Goal: Use online tool/utility: Utilize a website feature to perform a specific function

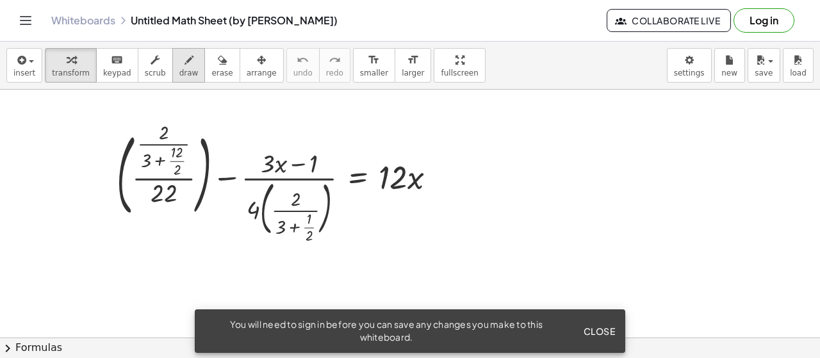
click at [185, 65] on icon "button" at bounding box center [189, 60] width 9 height 15
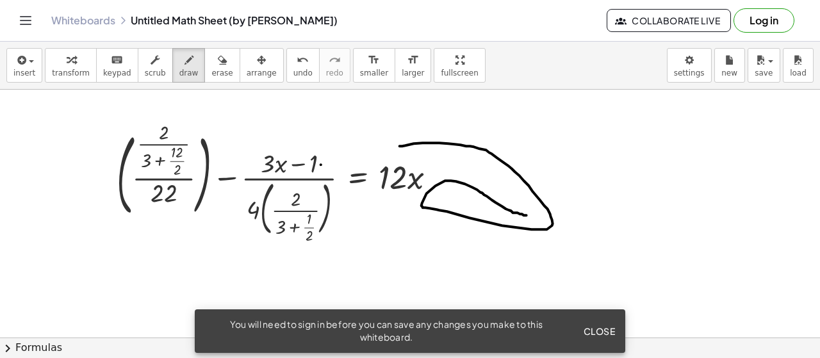
drag, startPoint x: 400, startPoint y: 145, endPoint x: 526, endPoint y: 205, distance: 139.6
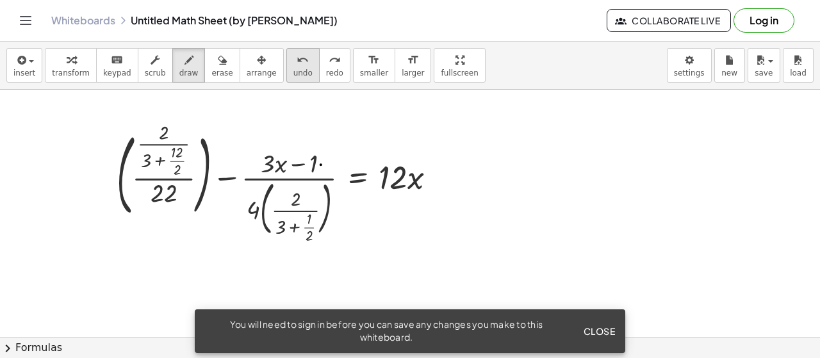
click at [286, 66] on button "undo undo" at bounding box center [302, 65] width 33 height 35
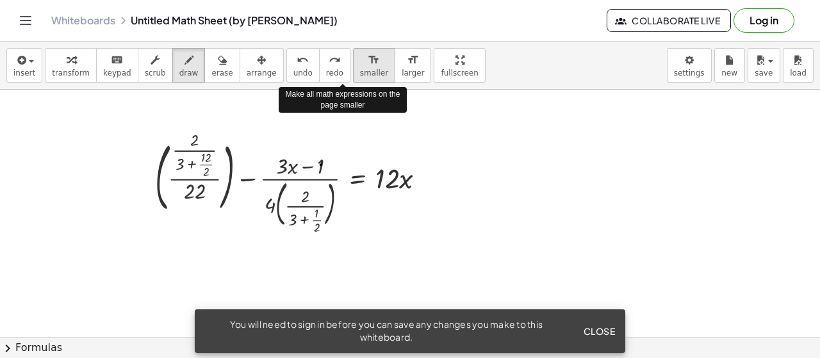
click at [368, 67] on icon "format_size" at bounding box center [374, 60] width 12 height 15
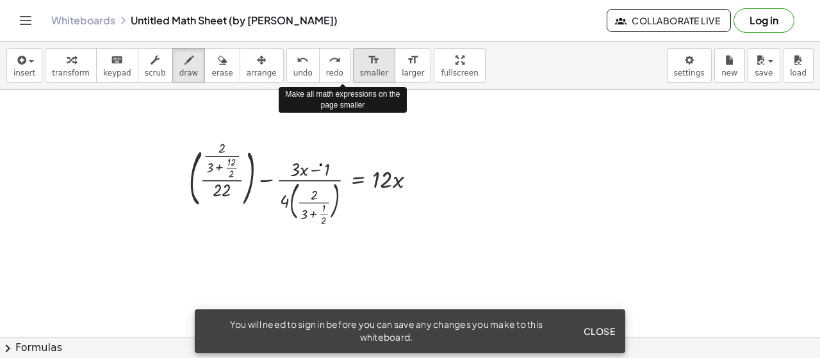
click at [368, 67] on icon "format_size" at bounding box center [374, 60] width 12 height 15
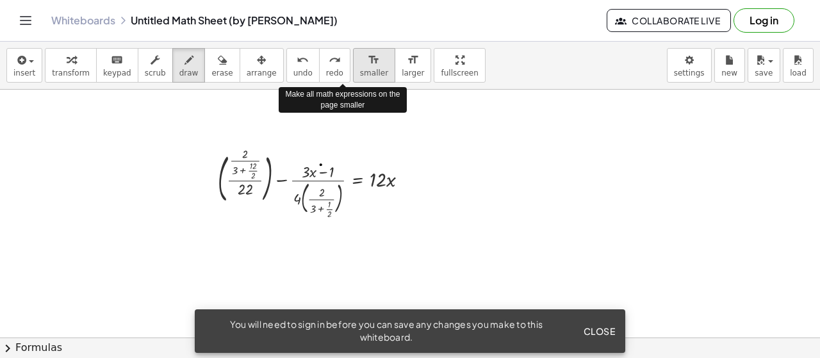
click at [368, 67] on icon "format_size" at bounding box center [374, 60] width 12 height 15
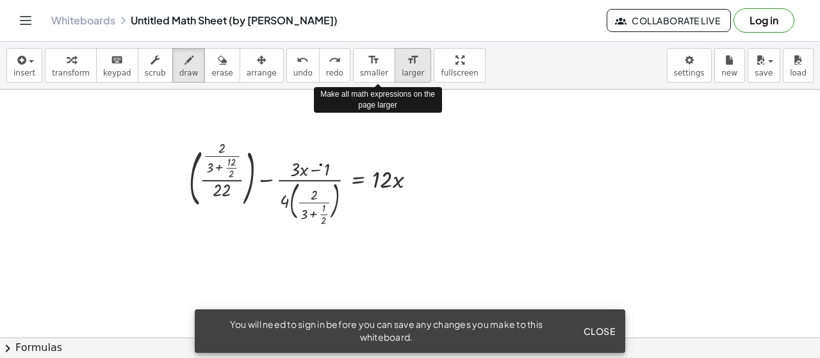
click at [402, 72] on span "larger" at bounding box center [413, 73] width 22 height 9
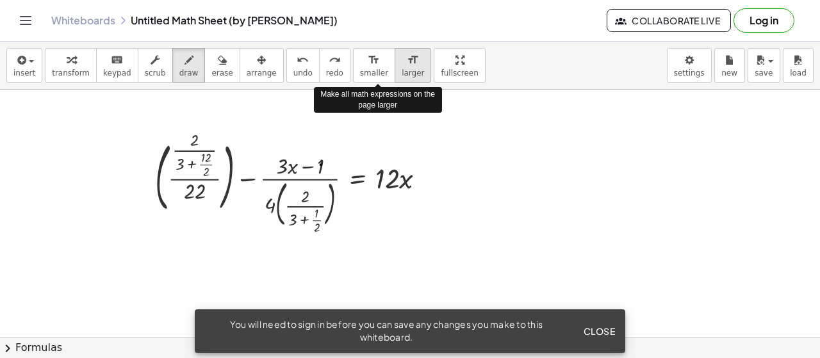
click at [402, 72] on span "larger" at bounding box center [413, 73] width 22 height 9
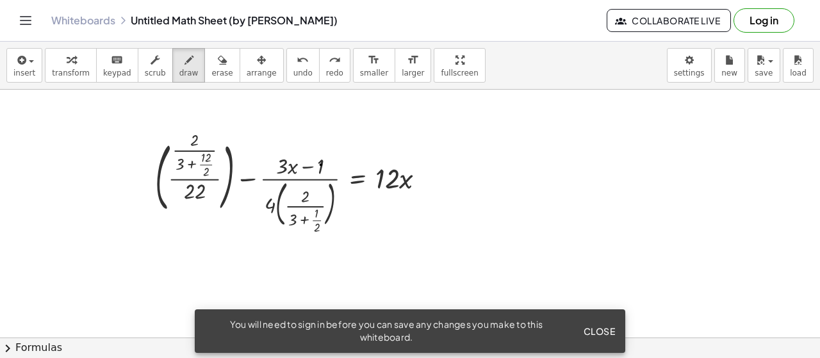
drag, startPoint x: 423, startPoint y: 74, endPoint x: 423, endPoint y: 152, distance: 77.6
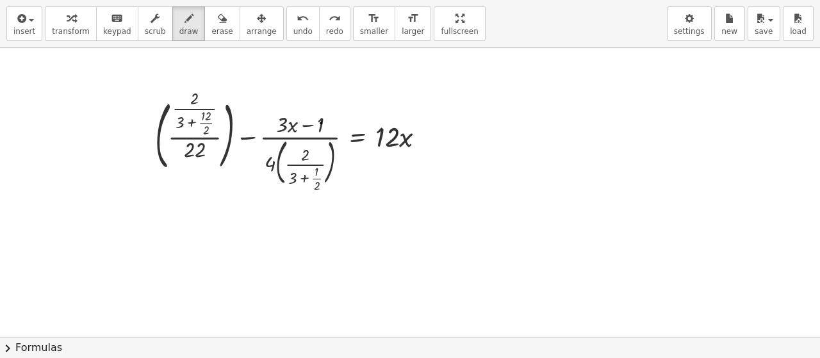
click at [423, 152] on div "insert select one: Math Expression Function Text Youtube Video Graphing Geometr…" at bounding box center [410, 179] width 820 height 358
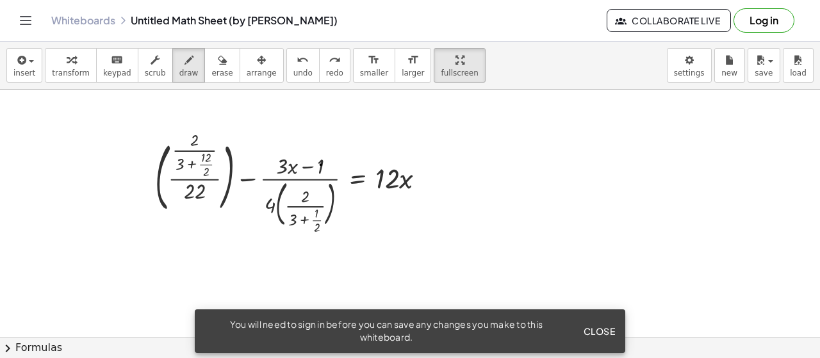
click at [599, 329] on span "Close" at bounding box center [599, 332] width 32 height 12
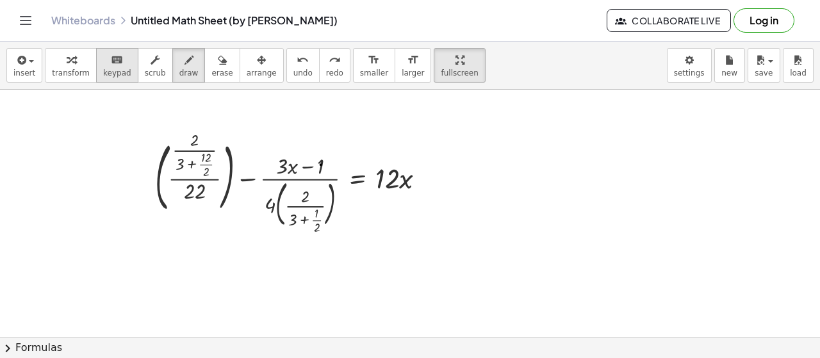
click at [115, 69] on span "keypad" at bounding box center [117, 73] width 28 height 9
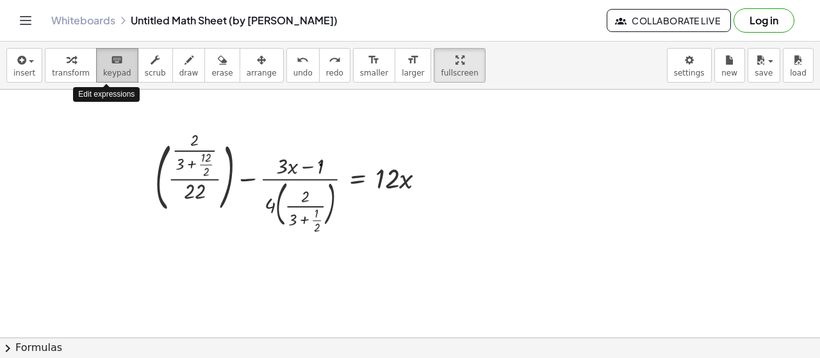
click at [115, 69] on span "keypad" at bounding box center [117, 73] width 28 height 9
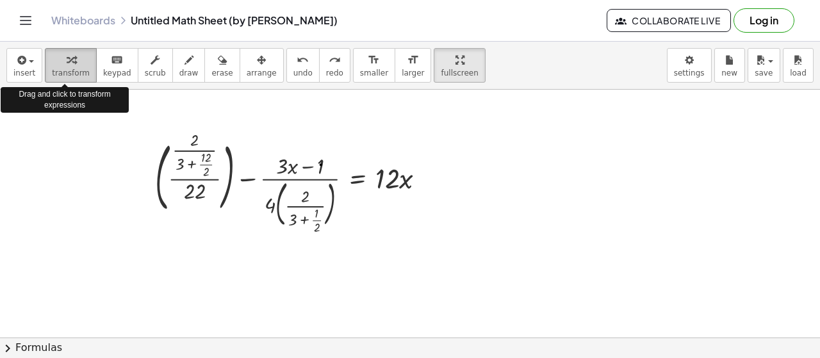
click at [83, 72] on button "transform" at bounding box center [71, 65] width 52 height 35
click at [17, 62] on icon "button" at bounding box center [21, 60] width 12 height 15
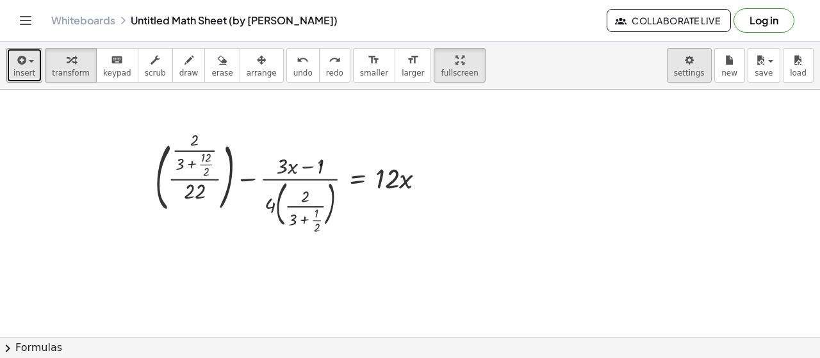
click at [697, 66] on body "Graspable Math Activities Get Started Activity Bank Assigned Work Classes White…" at bounding box center [410, 179] width 820 height 358
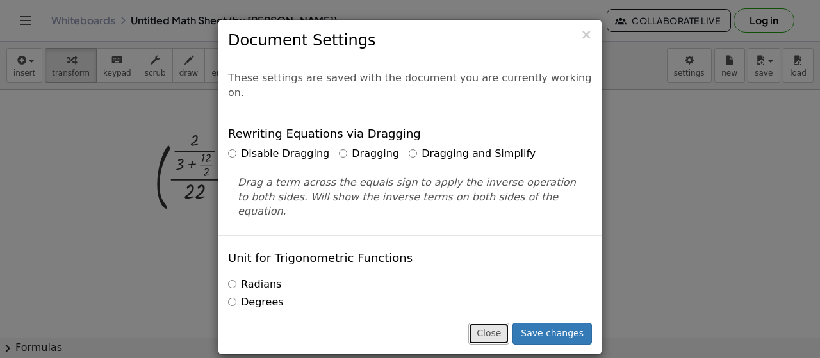
click at [502, 335] on button "Close" at bounding box center [489, 334] width 41 height 22
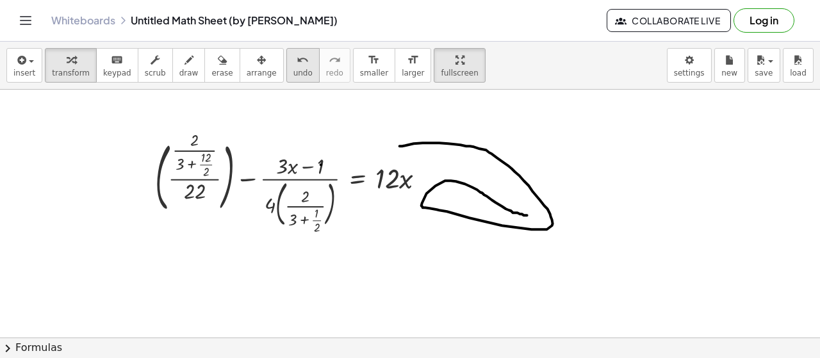
click at [294, 69] on span "undo" at bounding box center [303, 73] width 19 height 9
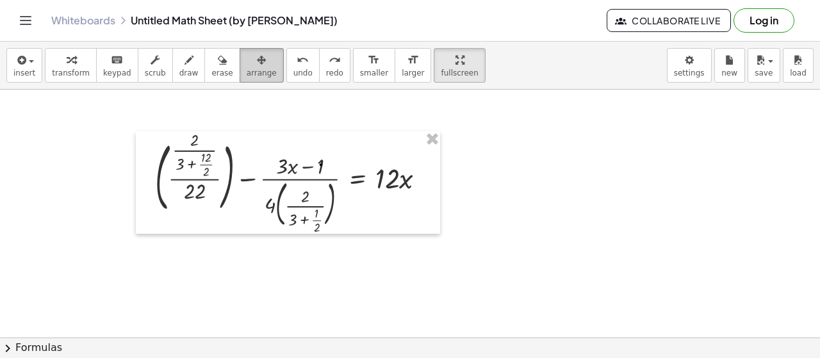
click at [257, 66] on icon "button" at bounding box center [261, 60] width 9 height 15
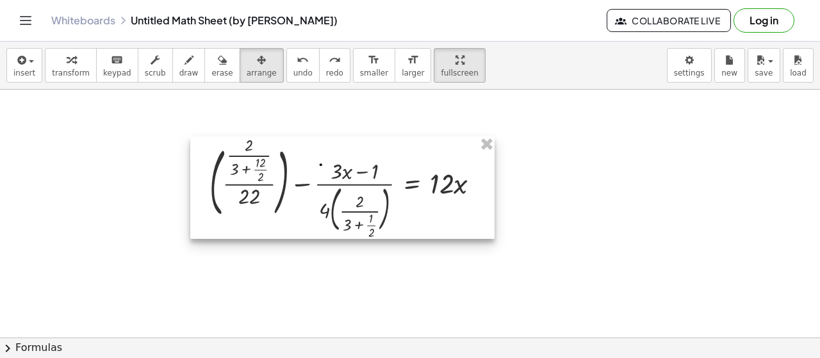
drag, startPoint x: 440, startPoint y: 151, endPoint x: 494, endPoint y: 156, distance: 54.7
click at [494, 156] on div at bounding box center [342, 188] width 304 height 103
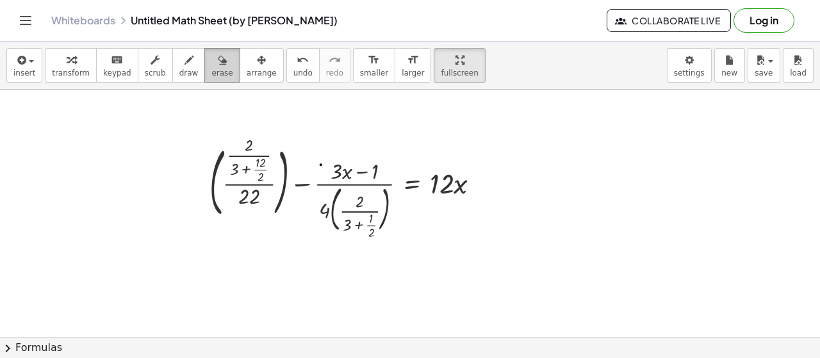
click at [218, 63] on icon "button" at bounding box center [222, 60] width 9 height 15
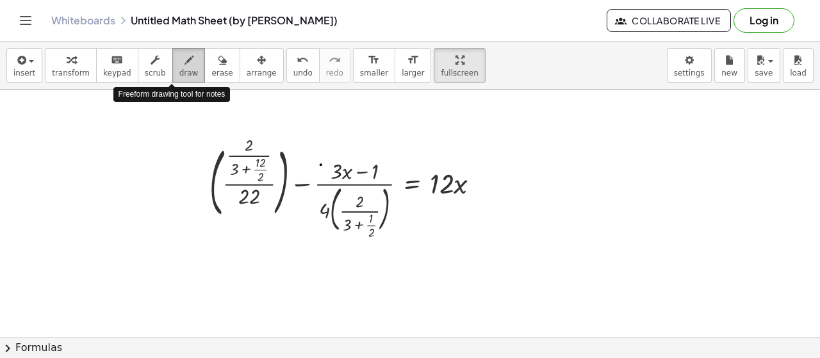
click at [179, 69] on span "draw" at bounding box center [188, 73] width 19 height 9
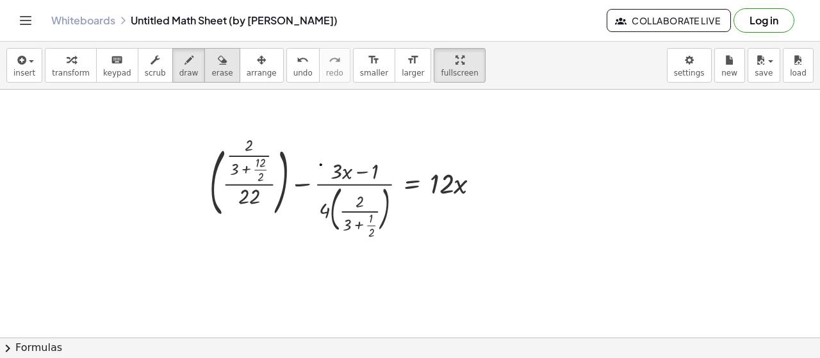
click at [204, 76] on button "erase" at bounding box center [221, 65] width 35 height 35
drag, startPoint x: 242, startPoint y: 192, endPoint x: 247, endPoint y: 208, distance: 16.2
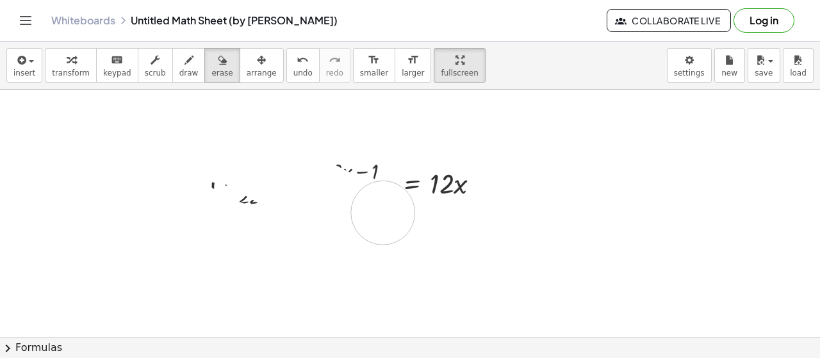
drag, startPoint x: 250, startPoint y: 162, endPoint x: 385, endPoint y: 198, distance: 139.9
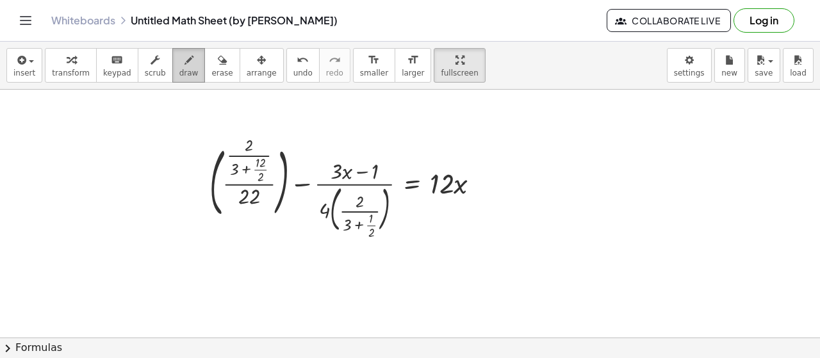
click at [179, 57] on div "button" at bounding box center [188, 59] width 19 height 15
drag, startPoint x: 119, startPoint y: 176, endPoint x: 87, endPoint y: 221, distance: 54.8
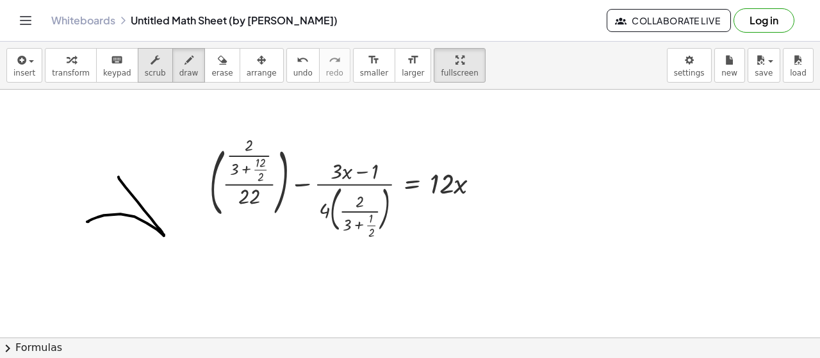
click at [151, 60] on icon "button" at bounding box center [155, 60] width 9 height 15
drag, startPoint x: 244, startPoint y: 225, endPoint x: 324, endPoint y: 210, distance: 81.6
click at [324, 210] on div at bounding box center [350, 188] width 294 height 97
click at [264, 178] on div at bounding box center [350, 188] width 294 height 97
click at [255, 167] on div at bounding box center [350, 188] width 294 height 97
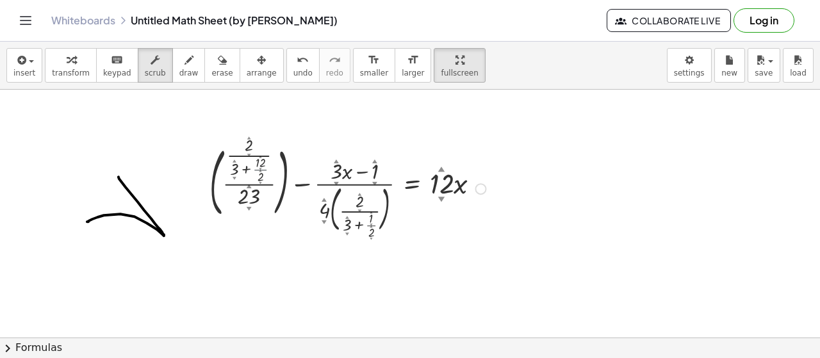
click at [255, 167] on div at bounding box center [350, 188] width 294 height 97
click at [249, 206] on div "▼" at bounding box center [249, 208] width 5 height 7
drag, startPoint x: 249, startPoint y: 206, endPoint x: 303, endPoint y: 206, distance: 54.5
click at [412, 189] on div "+ ( · · 2 ▲ ▼ · ( + 3 ▲ ▼ + · 12 ▲ ▼ · 2 ▲ ▼ ) · 23 ▲ ▼ ) − · ( + · 3 ▲ ▼ · x −…" at bounding box center [412, 189] width 0 height 0
click at [356, 221] on div at bounding box center [350, 188] width 294 height 97
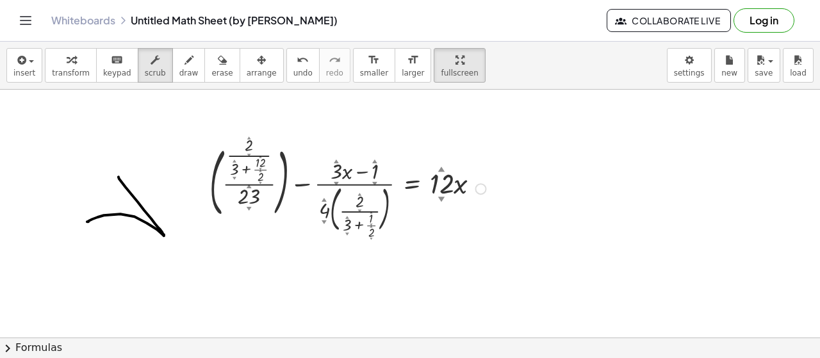
click at [351, 224] on div at bounding box center [350, 188] width 294 height 97
click at [105, 69] on span "keypad" at bounding box center [117, 73] width 28 height 9
drag, startPoint x: 178, startPoint y: 151, endPoint x: 237, endPoint y: 239, distance: 106.7
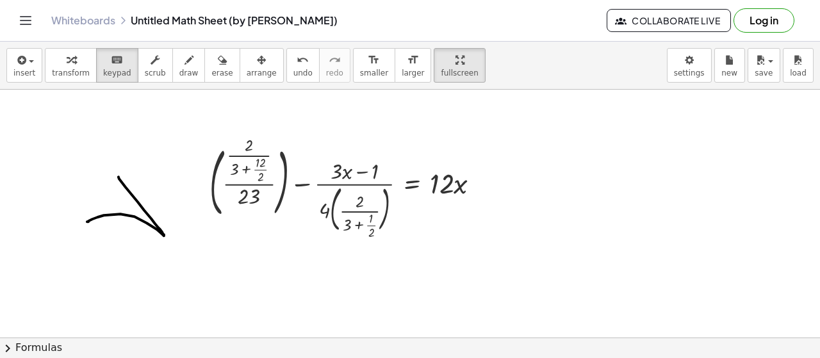
drag, startPoint x: 237, startPoint y: 239, endPoint x: 264, endPoint y: 169, distance: 75.5
click at [264, 169] on div at bounding box center [261, 162] width 10 height 13
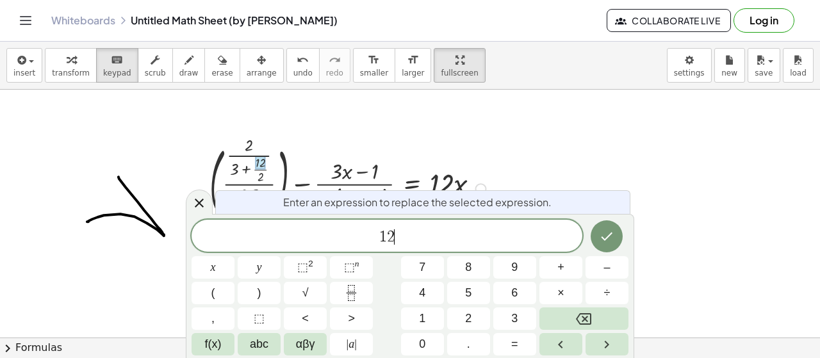
click at [420, 242] on span "1 2 ​" at bounding box center [387, 237] width 391 height 18
click at [607, 235] on icon "Done" at bounding box center [606, 236] width 15 height 15
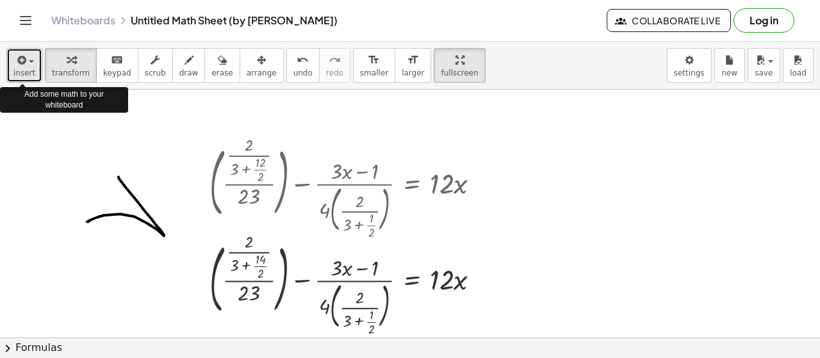
click at [28, 70] on span "insert" at bounding box center [24, 73] width 22 height 9
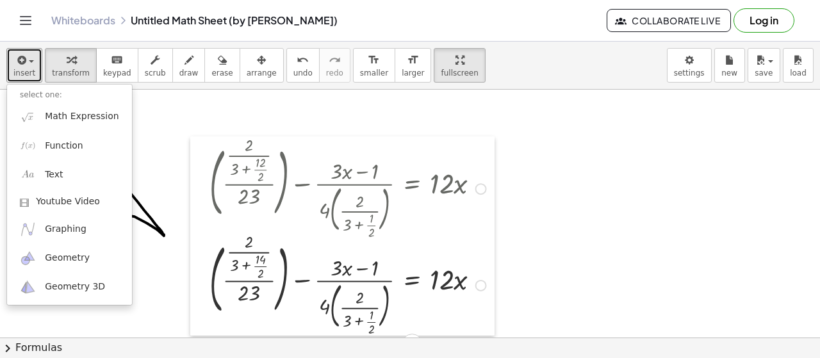
click at [193, 169] on div at bounding box center [199, 237] width 19 height 200
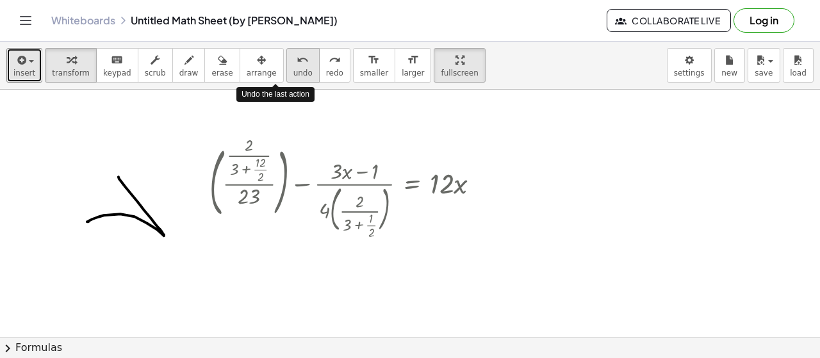
click at [294, 75] on span "undo" at bounding box center [303, 73] width 19 height 9
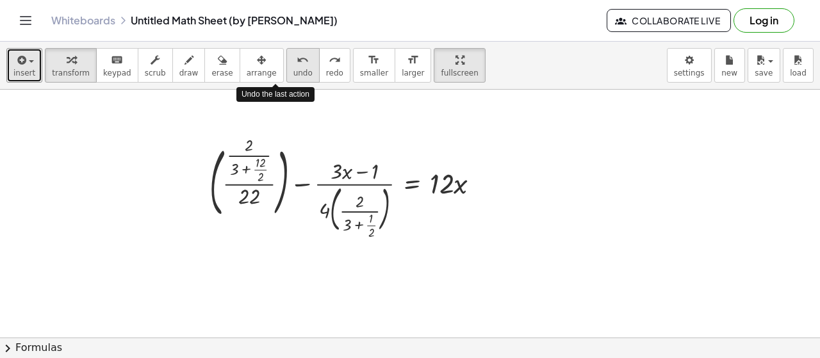
click at [294, 75] on span "undo" at bounding box center [303, 73] width 19 height 9
